Goal: Transaction & Acquisition: Purchase product/service

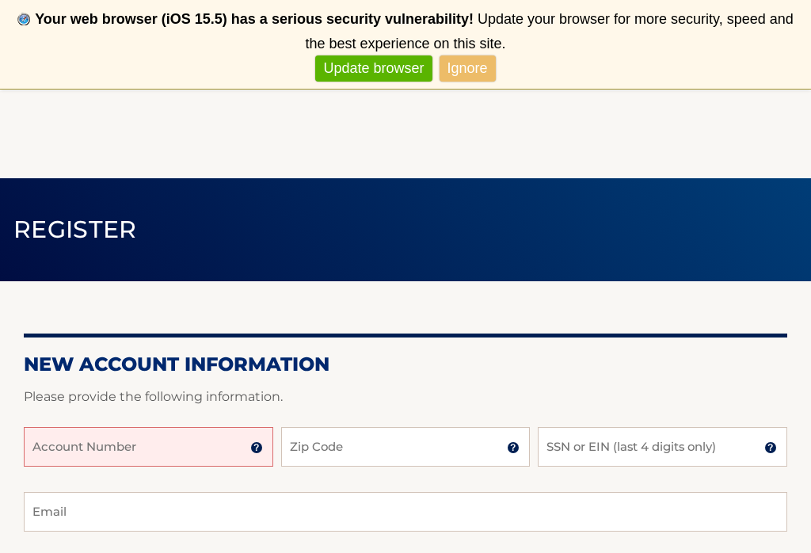
click at [170, 449] on input "Account Number" at bounding box center [149, 447] width 250 height 40
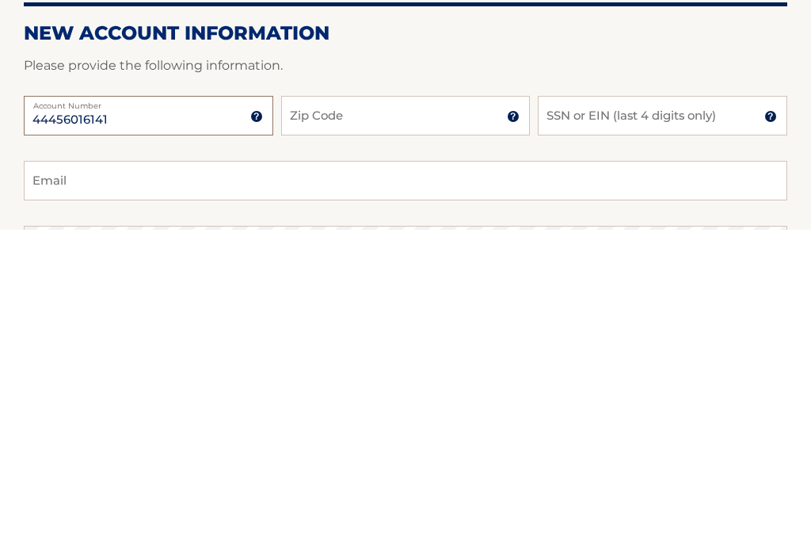
type input "44456016141"
click at [448, 419] on input "Zip Code" at bounding box center [406, 439] width 250 height 40
type input "33063"
click at [665, 419] on input "SSN or EIN (last 4 digits only)" at bounding box center [663, 439] width 250 height 40
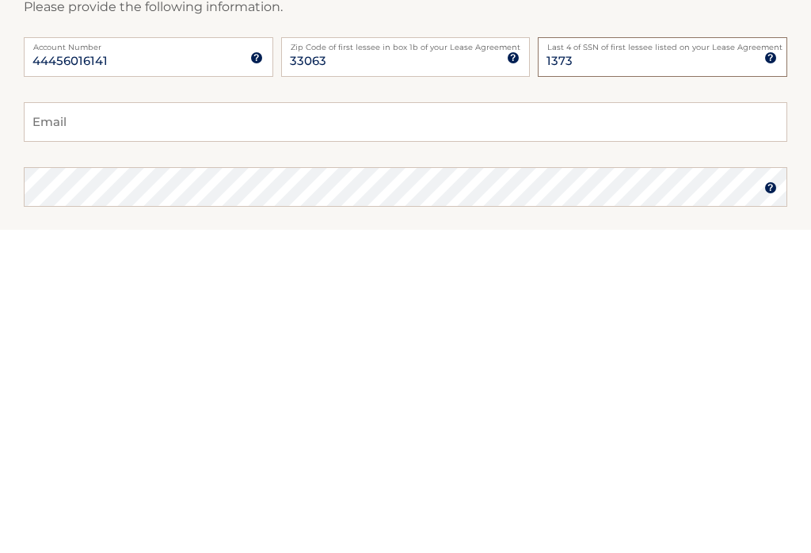
type input "1373"
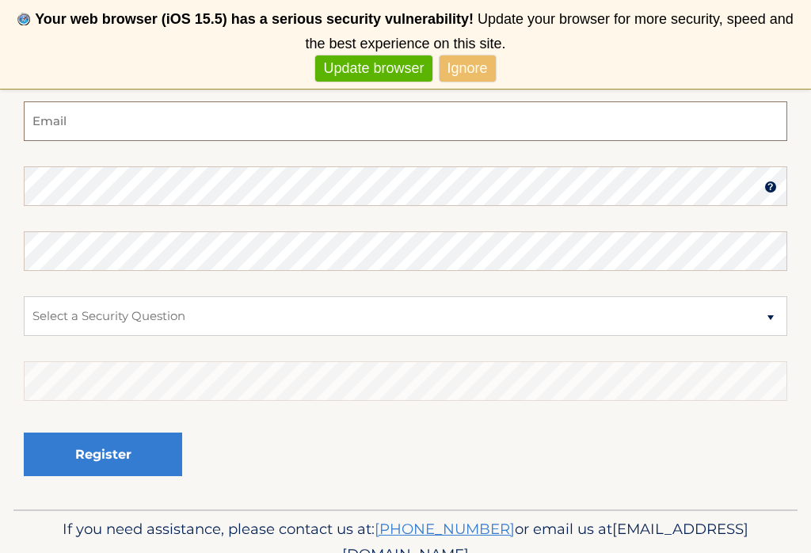
click at [227, 128] on input "Email" at bounding box center [406, 121] width 764 height 40
type input "diana@cleanfirsttime.com"
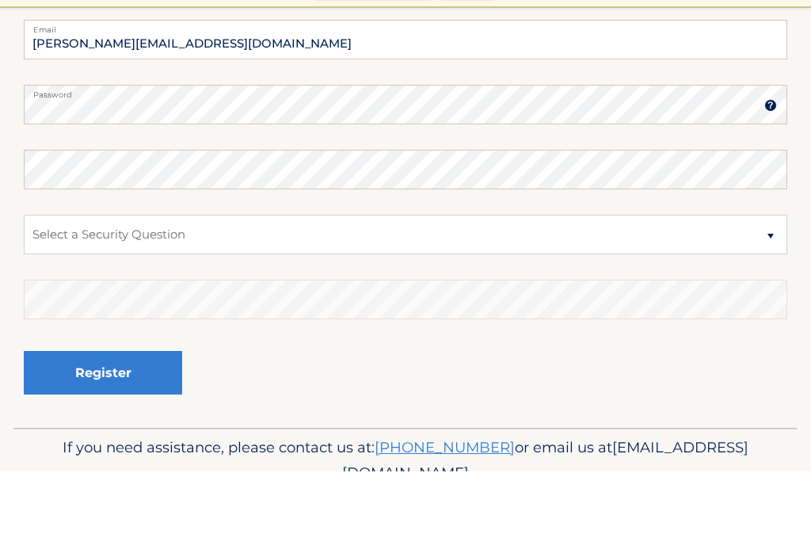
click at [331, 199] on fieldset "diana@cleanfirsttime.com Email Password Password should be a minimum of 6 chara…" at bounding box center [406, 306] width 764 height 408
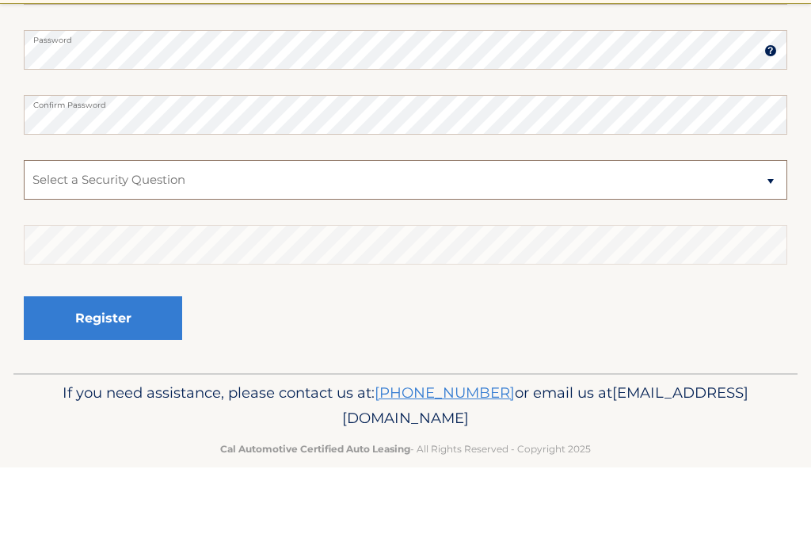
click at [383, 246] on select "Select a Security Question What was the name of your elementary school? What is…" at bounding box center [406, 266] width 764 height 40
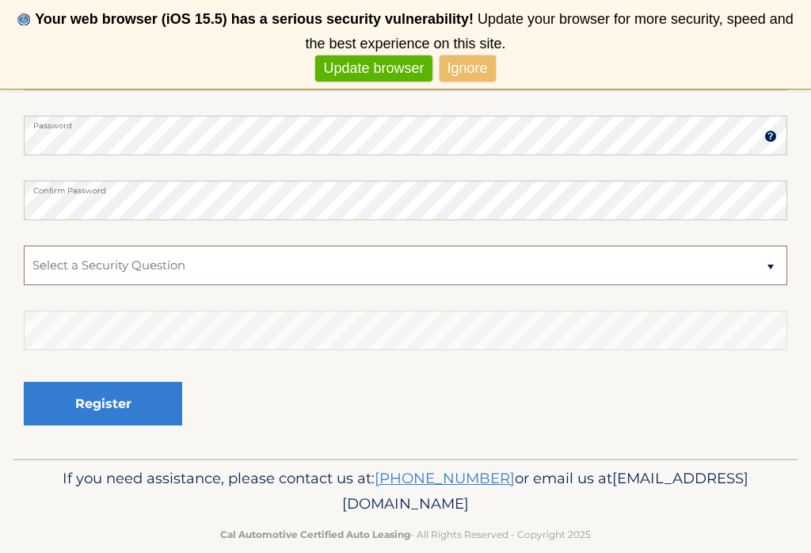
select select "1"
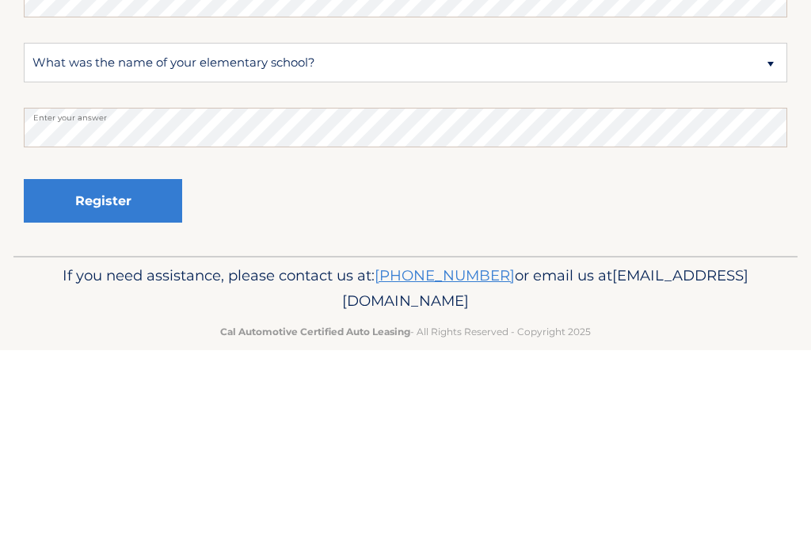
click at [124, 382] on button "Register" at bounding box center [103, 404] width 158 height 44
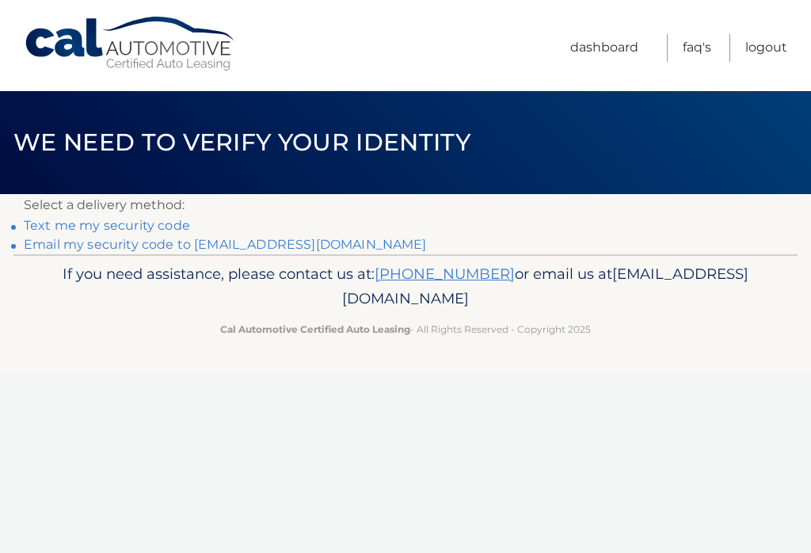
click at [161, 221] on link "Text me my security code" at bounding box center [107, 225] width 166 height 15
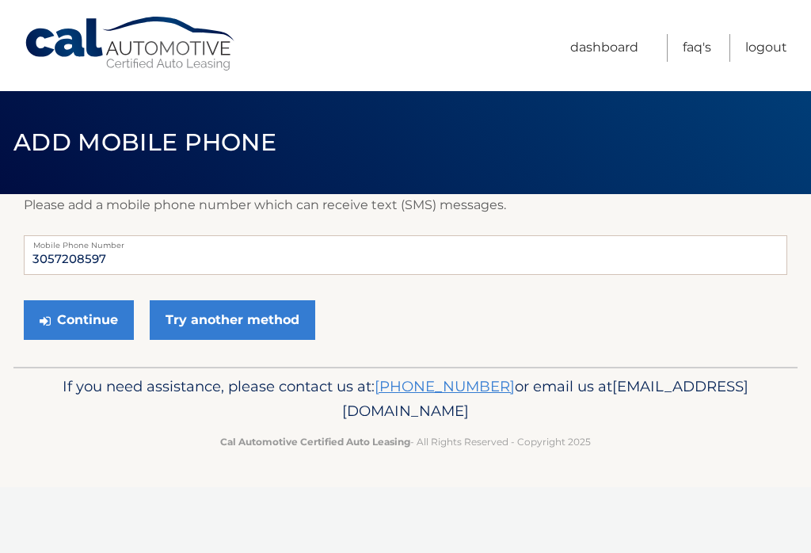
click at [109, 319] on button "Continue" at bounding box center [79, 320] width 110 height 40
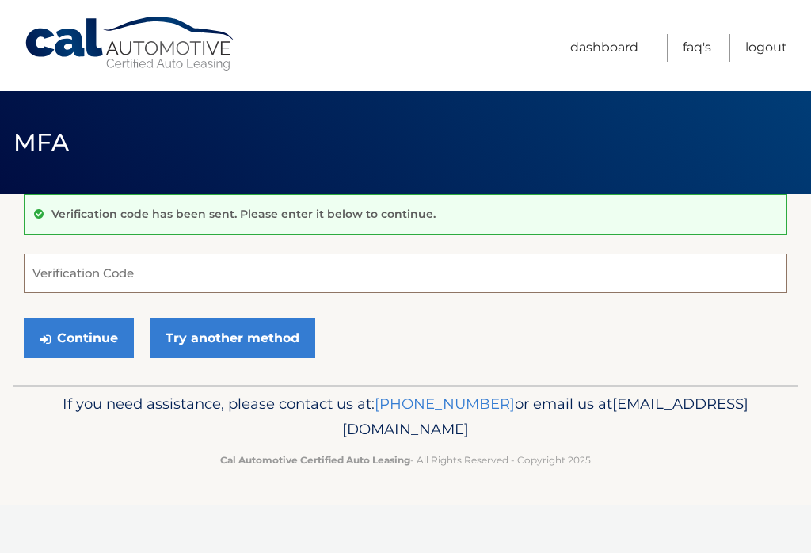
click at [138, 282] on input "Verification Code" at bounding box center [406, 273] width 764 height 40
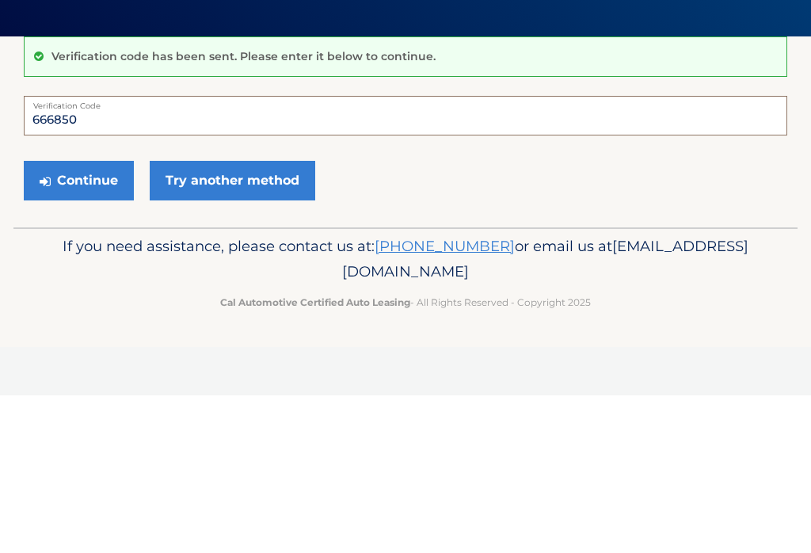
type input "666850"
click at [93, 318] on button "Continue" at bounding box center [79, 338] width 110 height 40
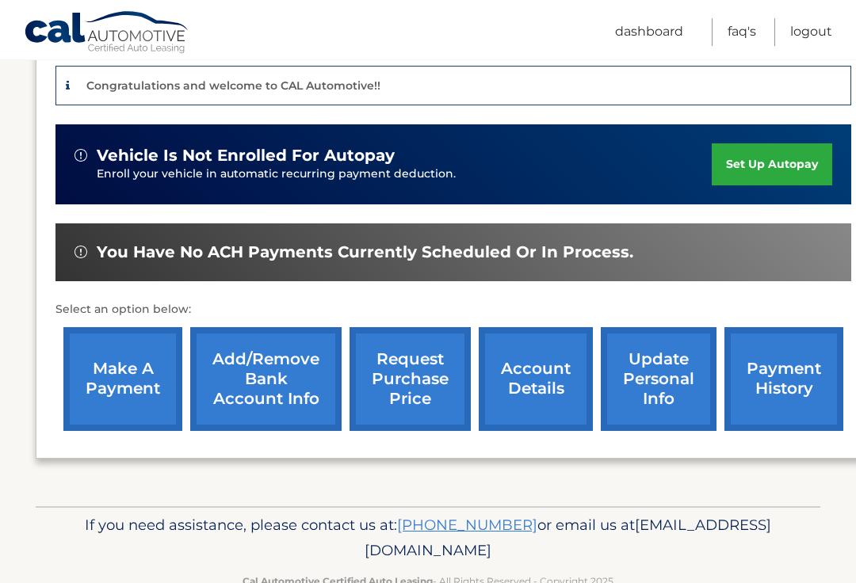
scroll to position [401, 0]
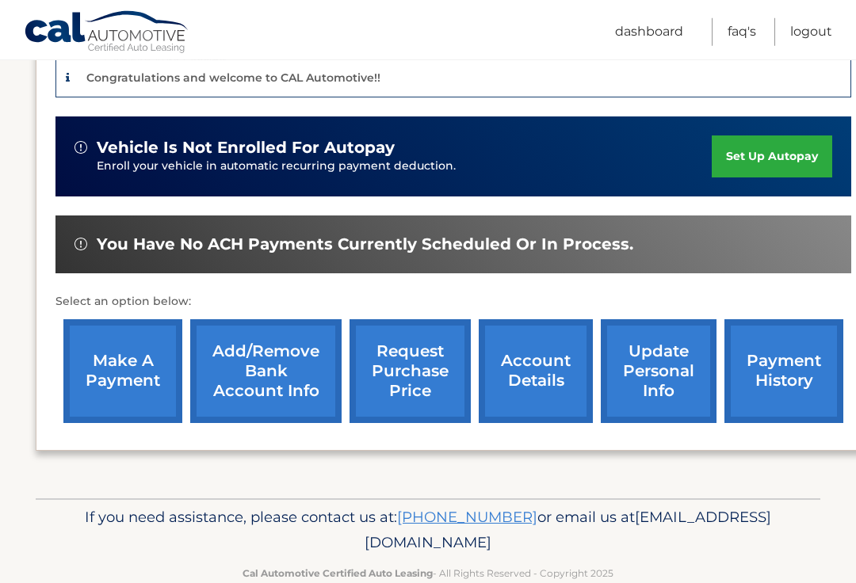
click at [120, 368] on link "make a payment" at bounding box center [122, 371] width 119 height 104
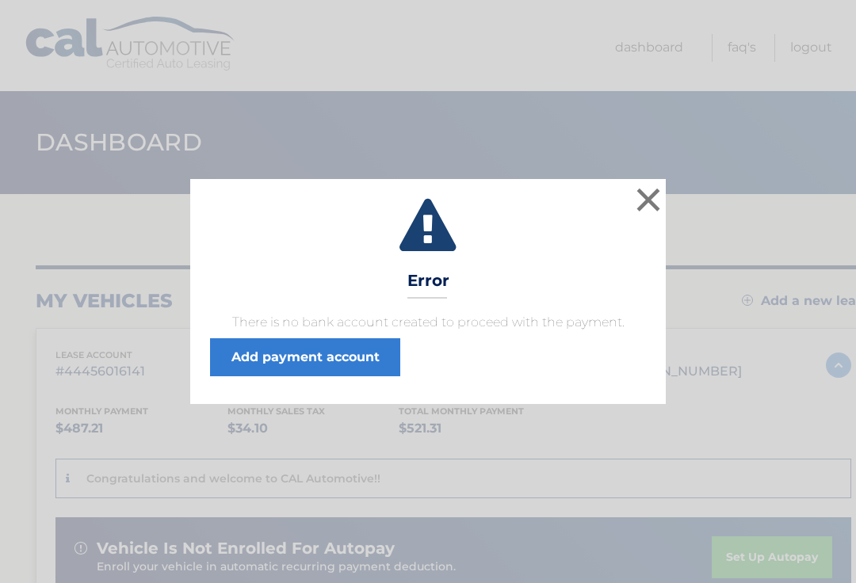
click at [642, 200] on button "×" at bounding box center [648, 200] width 32 height 32
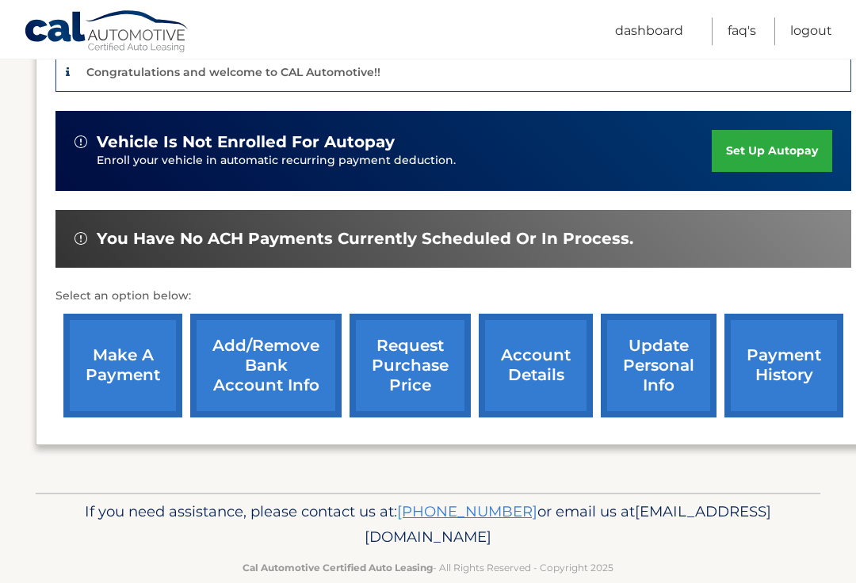
scroll to position [406, 0]
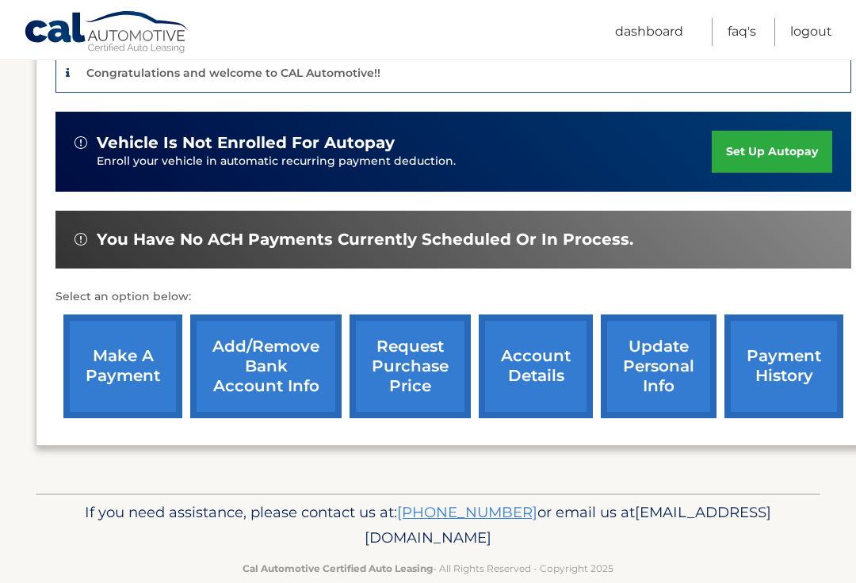
click at [263, 373] on link "Add/Remove bank account info" at bounding box center [265, 366] width 151 height 104
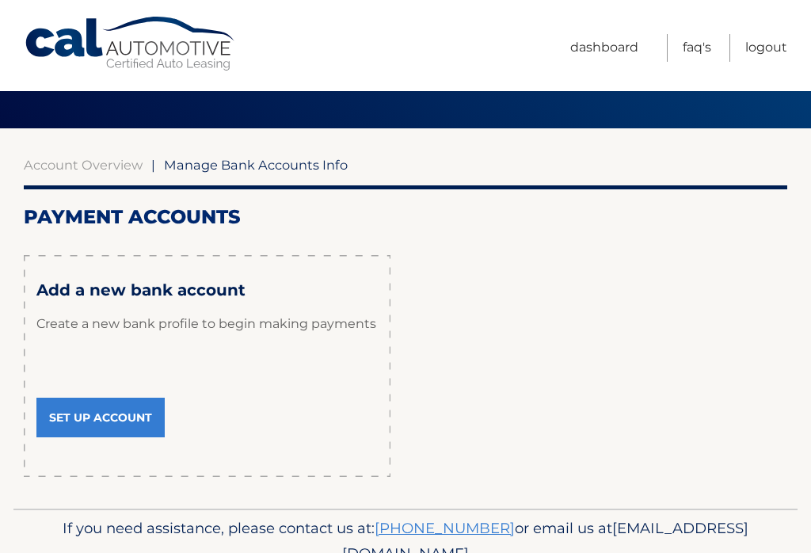
scroll to position [68, 0]
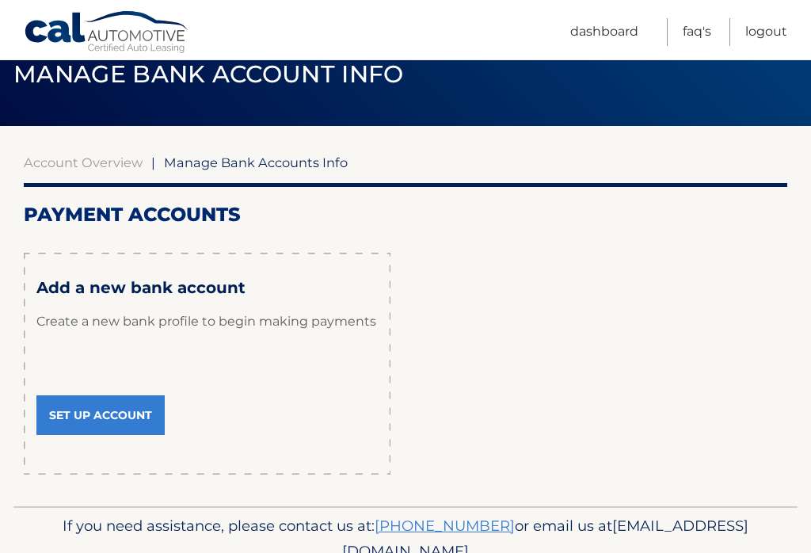
click at [115, 407] on link "Set Up Account" at bounding box center [100, 415] width 128 height 40
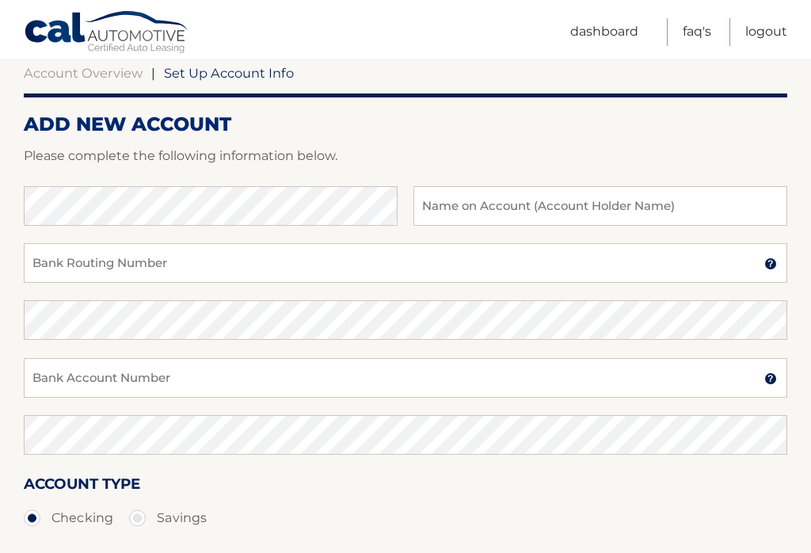
scroll to position [157, 0]
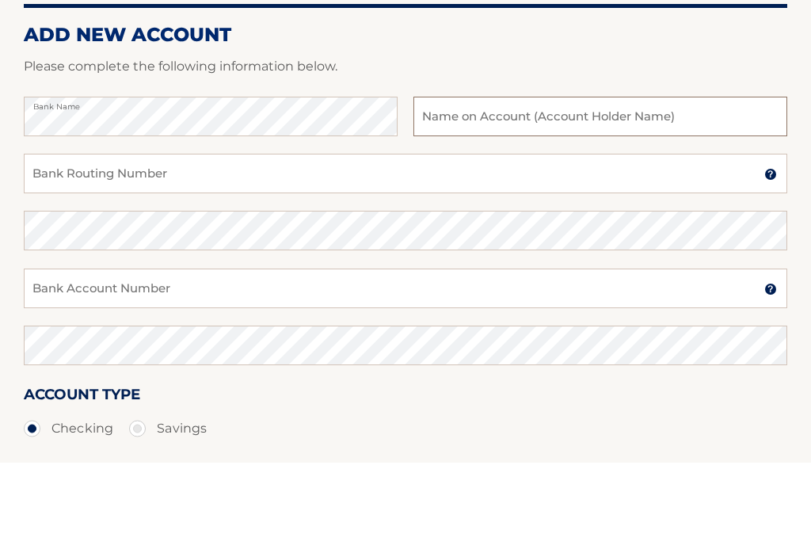
click at [598, 187] on input "text" at bounding box center [601, 207] width 374 height 40
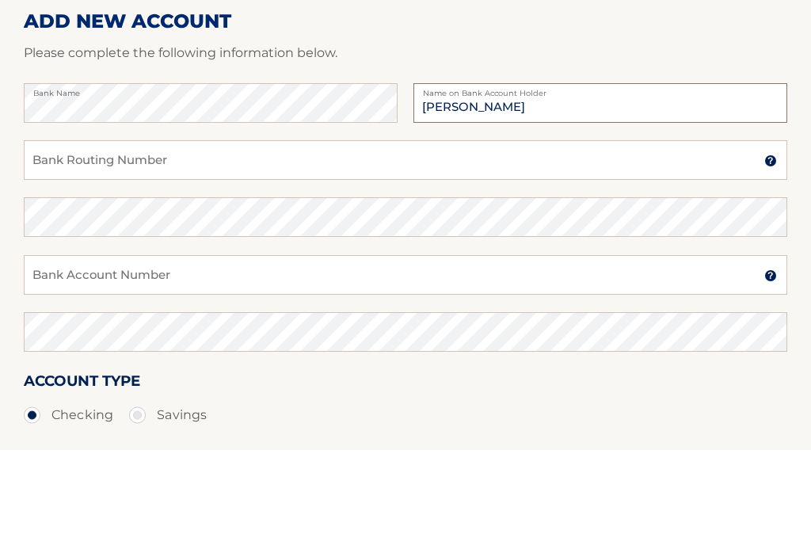
type input "[PERSON_NAME]"
click at [532, 244] on input "Bank Routing Number" at bounding box center [406, 264] width 764 height 40
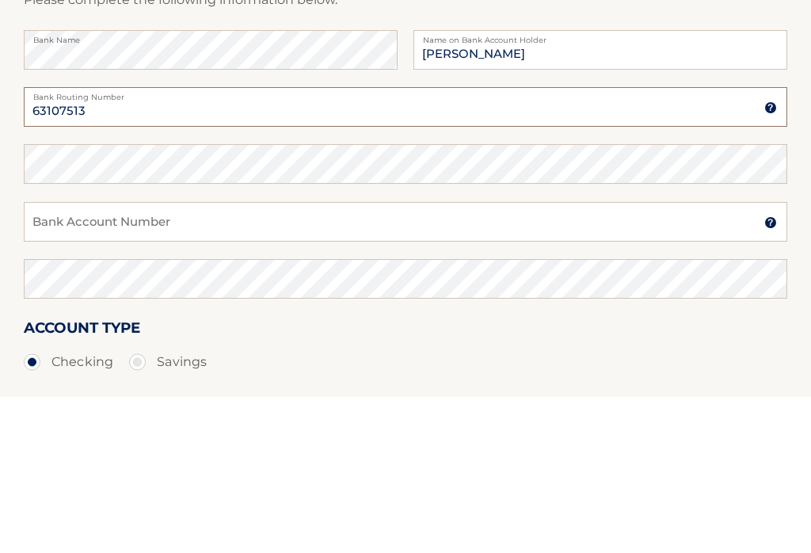
type input "63107513"
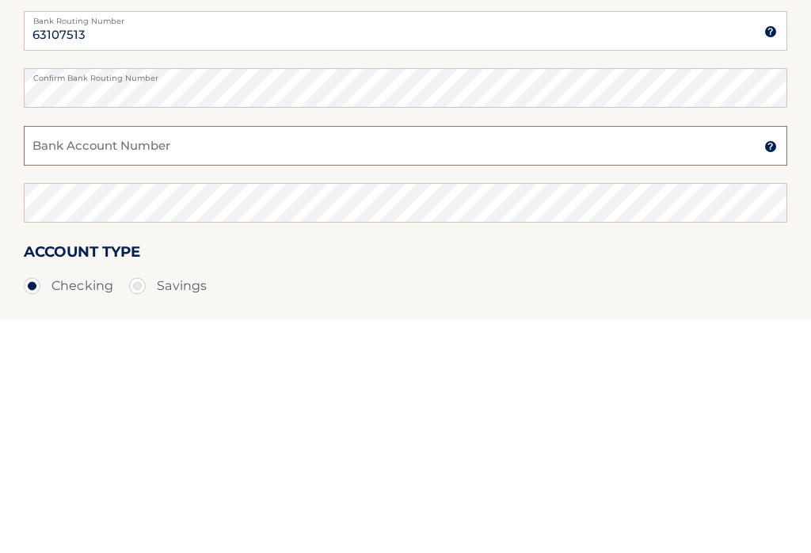
click at [286, 359] on input "Bank Account Number" at bounding box center [406, 379] width 764 height 40
type input "1962903264"
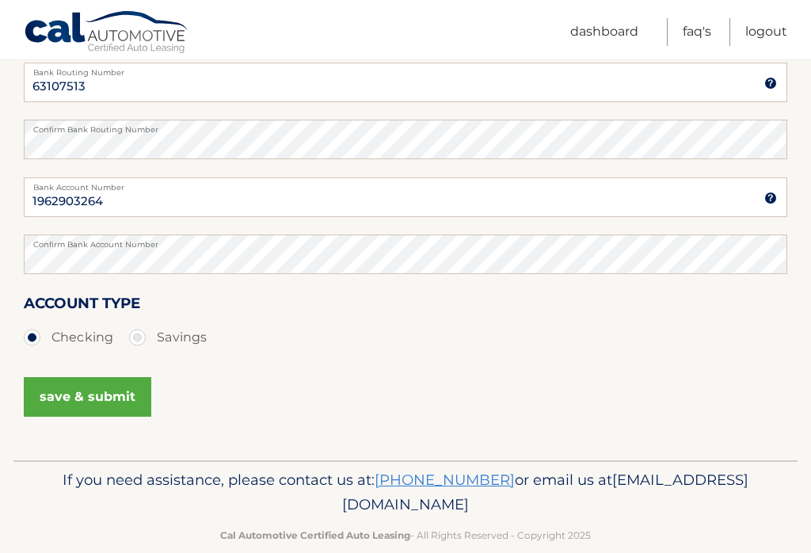
click at [105, 391] on button "save & submit" at bounding box center [88, 397] width 128 height 40
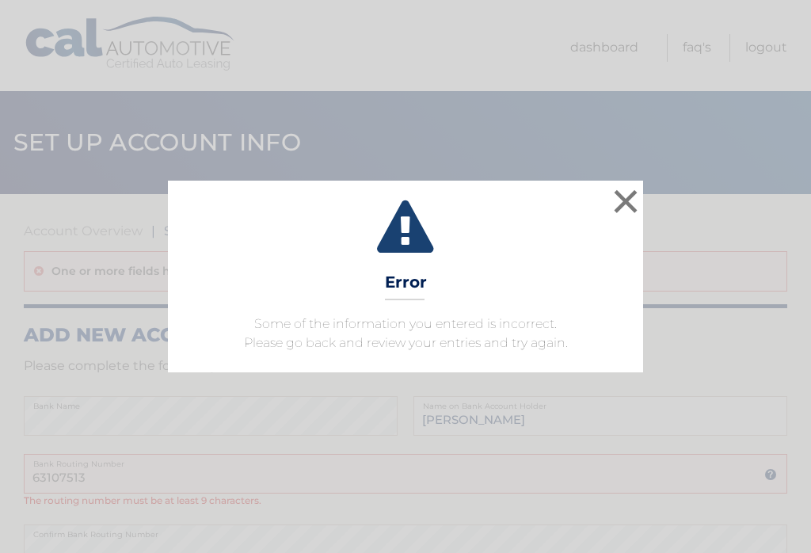
click at [629, 201] on button "×" at bounding box center [626, 201] width 32 height 32
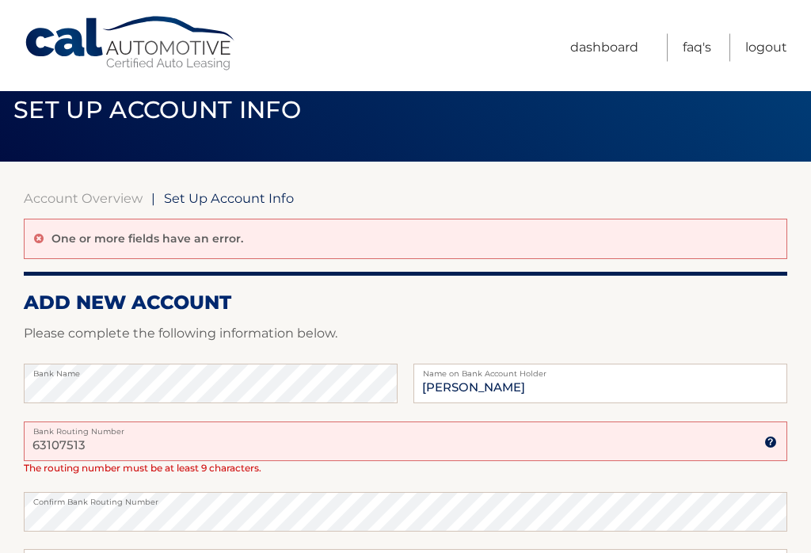
scroll to position [36, 0]
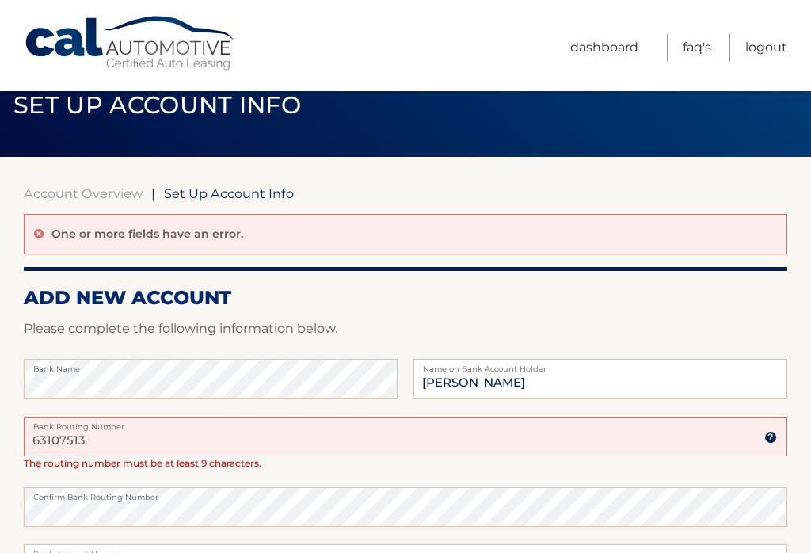
click at [153, 436] on input "63107513" at bounding box center [406, 437] width 764 height 40
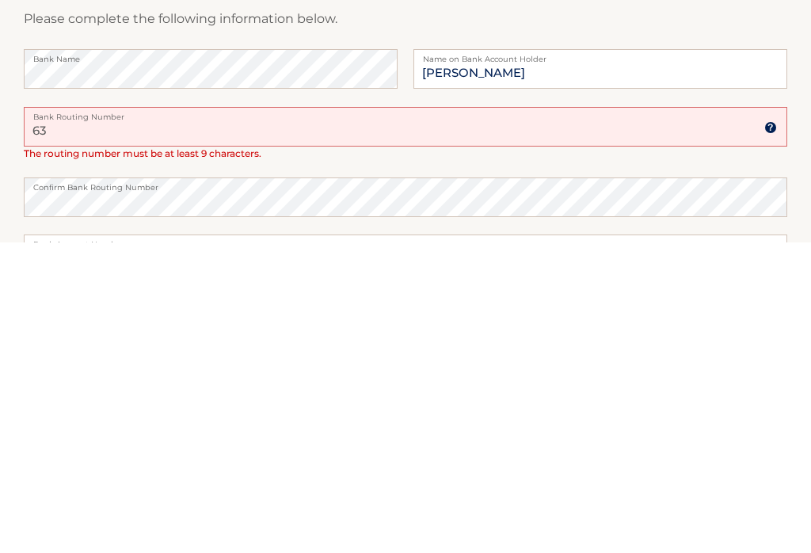
type input "6"
click at [152, 417] on input "Bank Routing Number" at bounding box center [406, 437] width 764 height 40
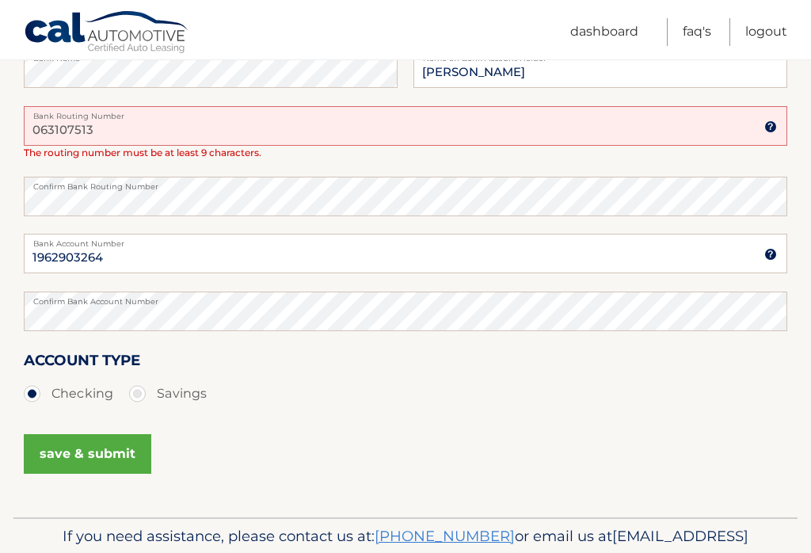
type input "063107513"
click at [97, 454] on button "save & submit" at bounding box center [88, 454] width 128 height 40
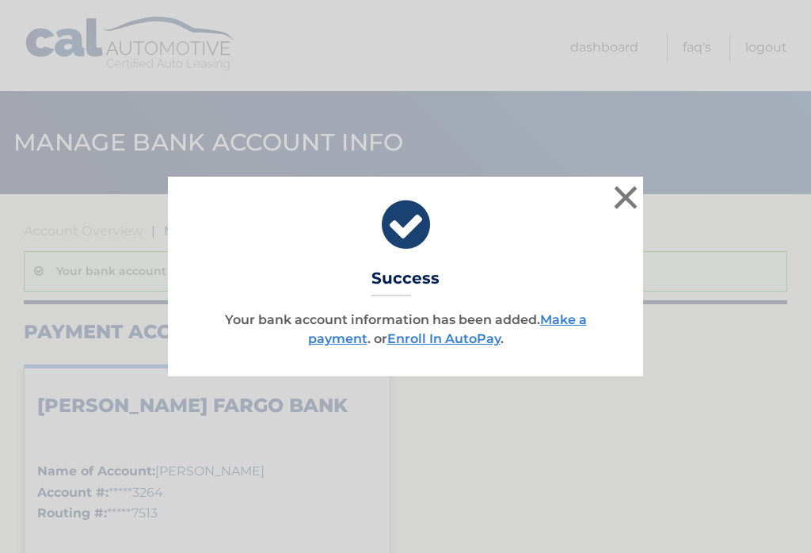
click at [625, 199] on button "×" at bounding box center [626, 197] width 32 height 32
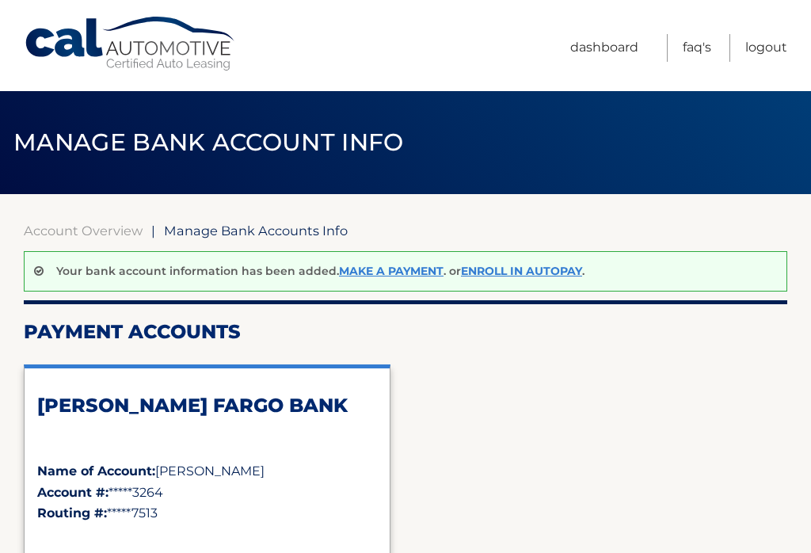
click at [385, 277] on link "Make a payment" at bounding box center [391, 271] width 105 height 14
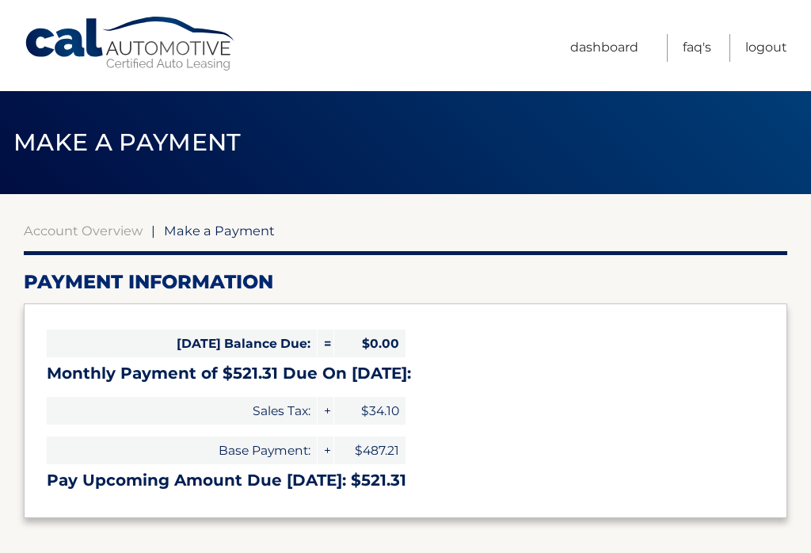
select select "ZDU3YjFkMWMtZDYzNy00YzkwLWEzZGYtYTAyODJhOTE0Yzc2"
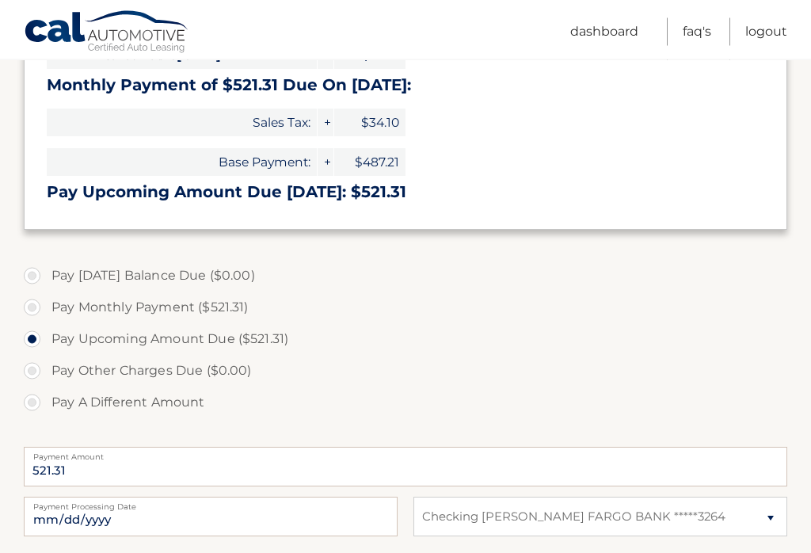
scroll to position [288, 0]
click at [27, 302] on label "Pay Monthly Payment ($521.31)" at bounding box center [406, 308] width 764 height 32
click at [30, 302] on input "Pay Monthly Payment ($521.31)" at bounding box center [38, 304] width 16 height 25
radio input "true"
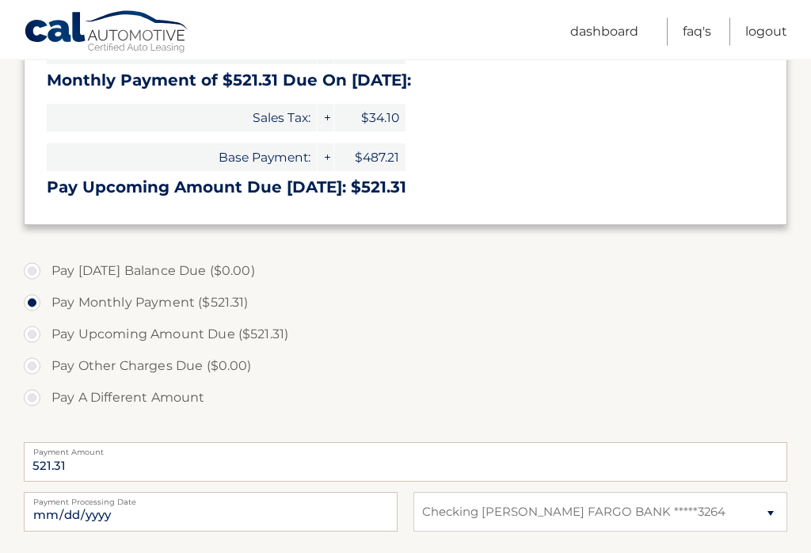
click at [36, 336] on label "Pay Upcoming Amount Due ($521.31)" at bounding box center [406, 335] width 764 height 32
click at [36, 336] on input "Pay Upcoming Amount Due ($521.31)" at bounding box center [38, 331] width 16 height 25
radio input "true"
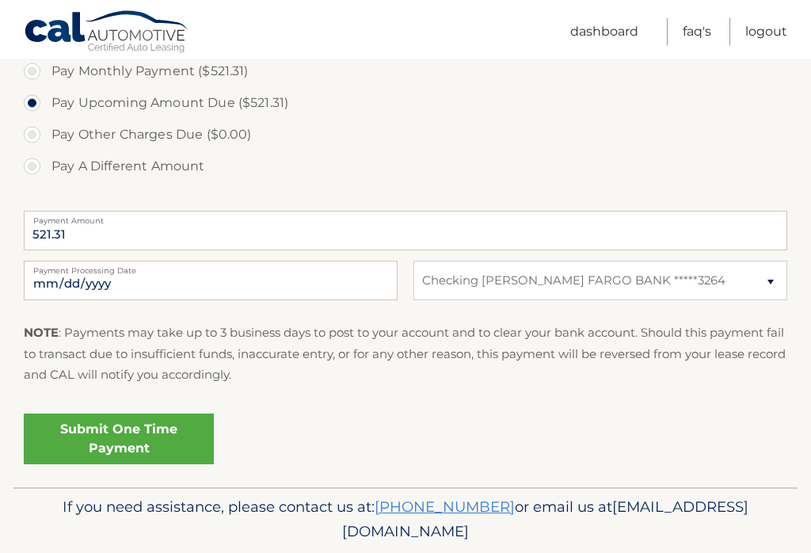
scroll to position [524, 0]
click at [102, 434] on link "Submit One Time Payment" at bounding box center [119, 439] width 190 height 51
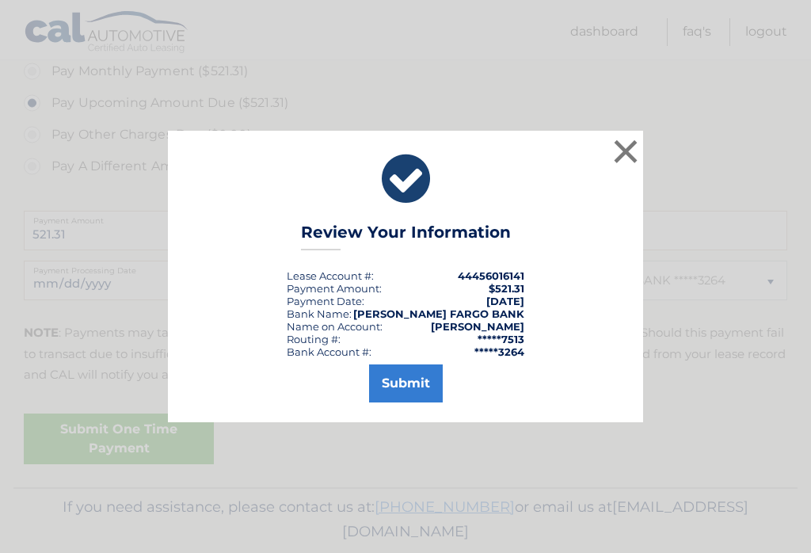
click at [409, 394] on button "Submit" at bounding box center [406, 383] width 74 height 38
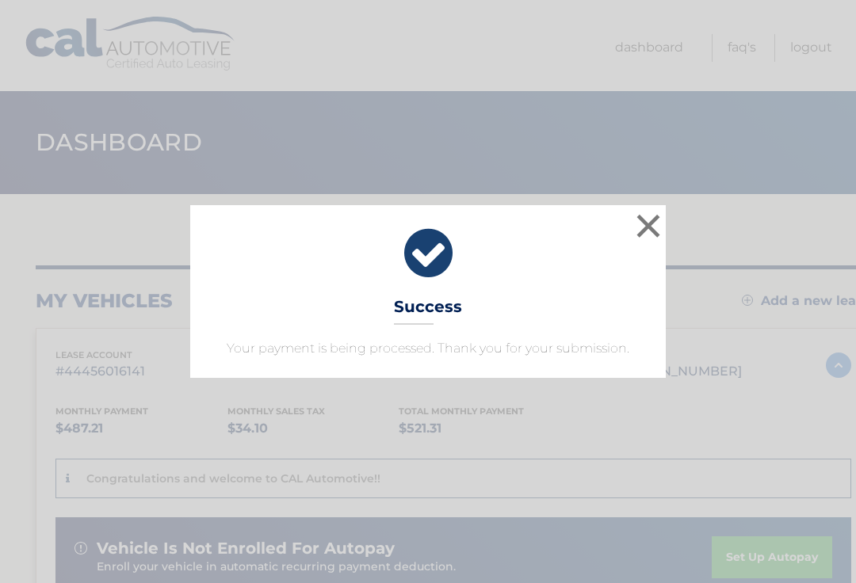
click at [651, 230] on button "×" at bounding box center [648, 226] width 32 height 32
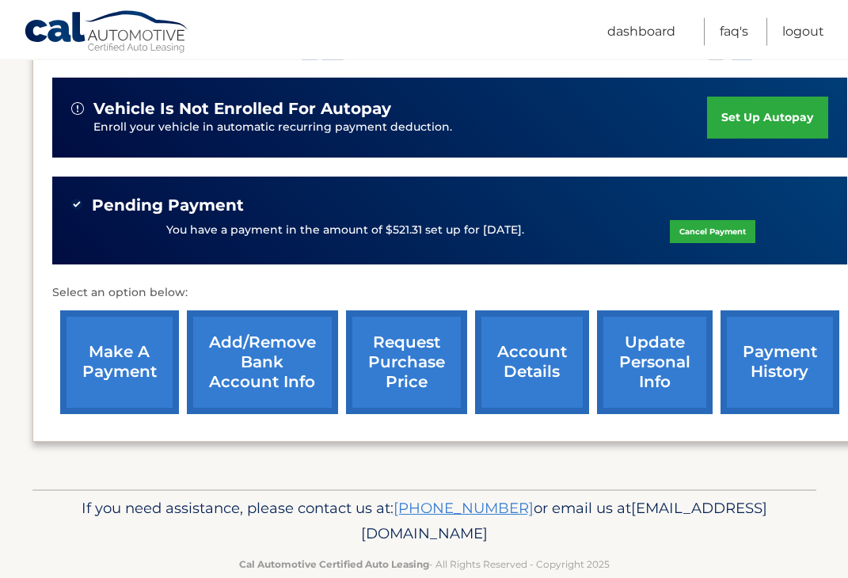
scroll to position [440, 0]
click at [542, 360] on link "account details" at bounding box center [532, 363] width 114 height 104
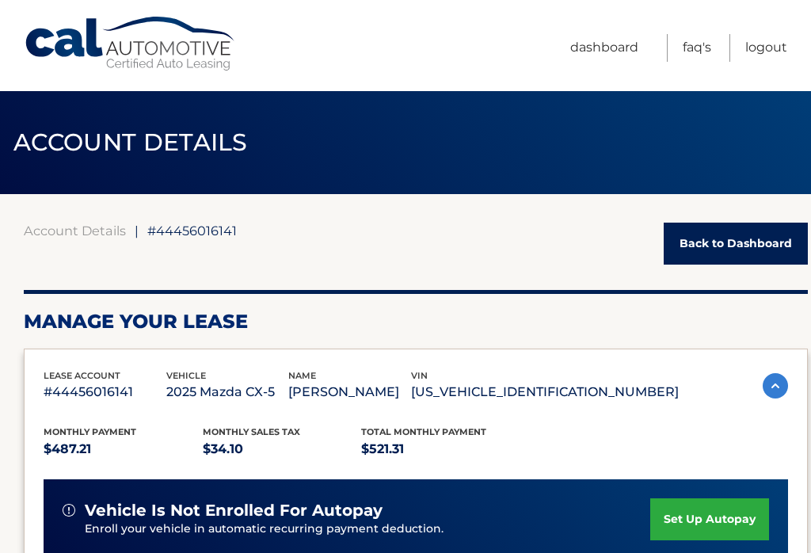
click at [780, 44] on link "Logout" at bounding box center [766, 48] width 42 height 28
click at [767, 59] on link "Logout" at bounding box center [766, 48] width 42 height 28
click at [783, 49] on link "Logout" at bounding box center [766, 48] width 42 height 28
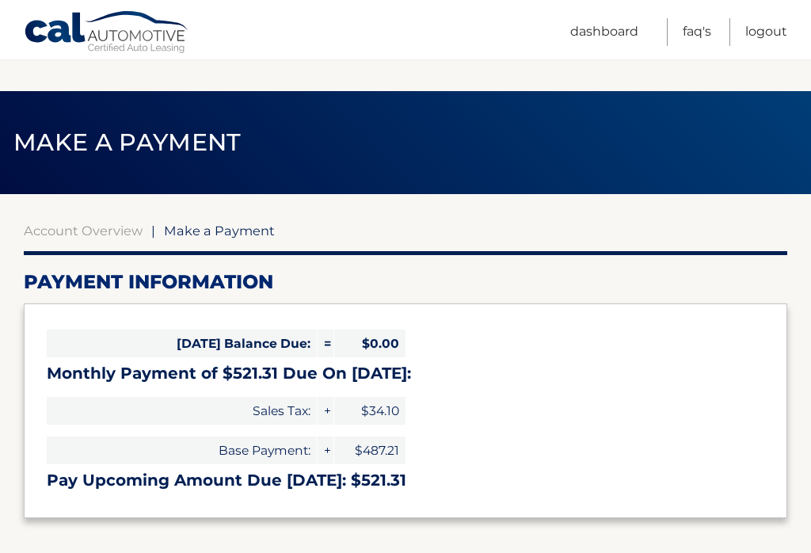
select select "ZDU3YjFkMWMtZDYzNy00YzkwLWEzZGYtYTAyODJhOTE0Yzc2"
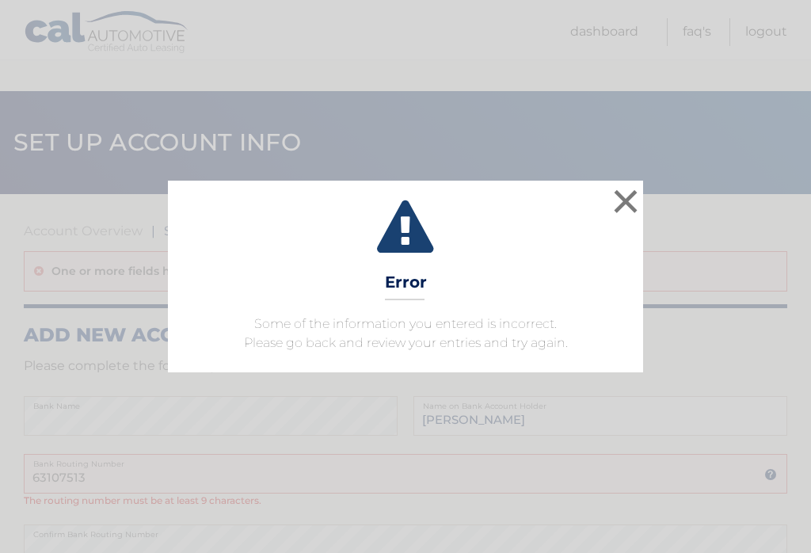
scroll to position [372, 0]
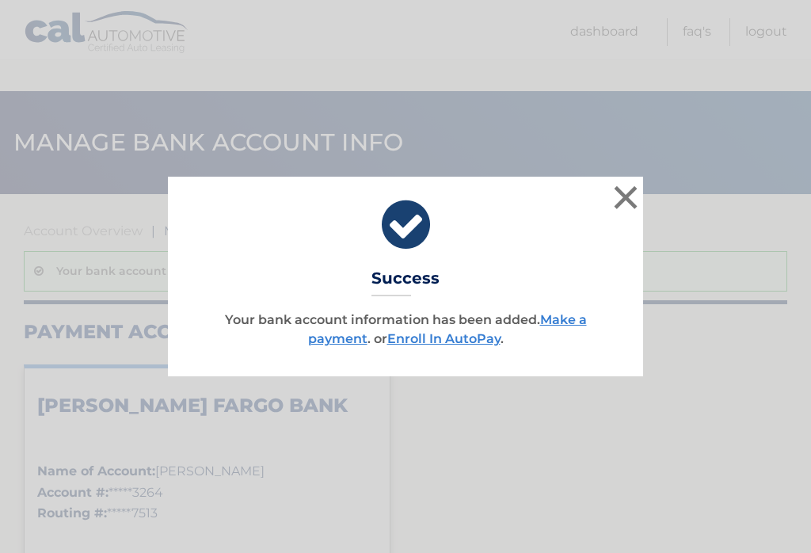
scroll to position [93, 0]
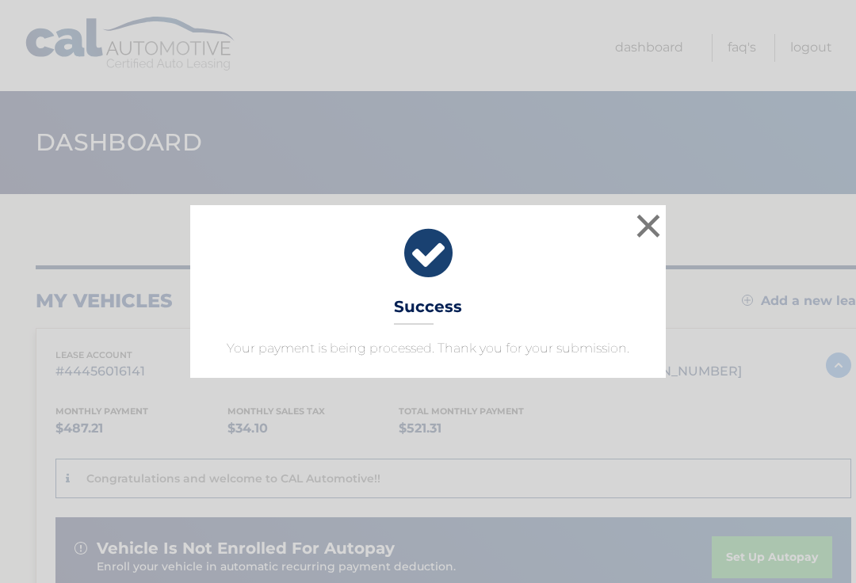
scroll to position [360, 0]
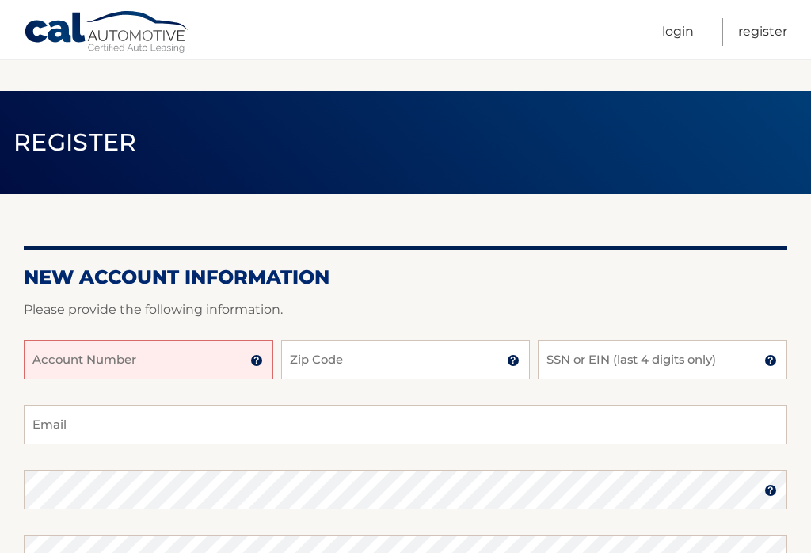
scroll to position [379, 0]
